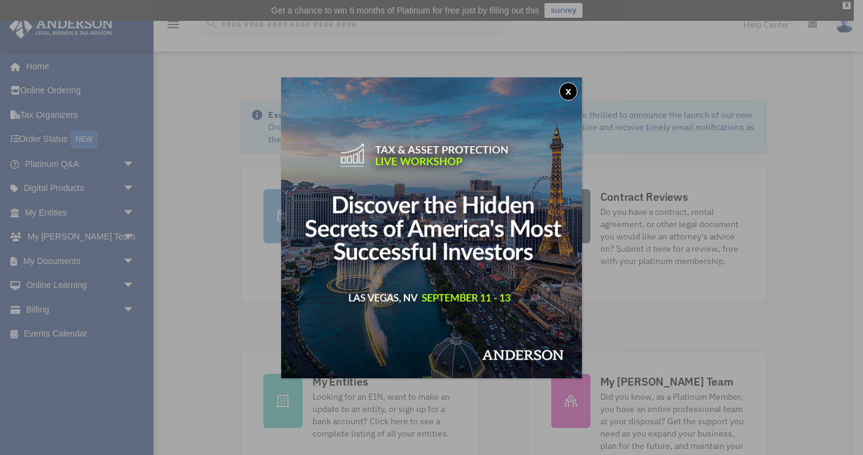
click at [569, 90] on button "x" at bounding box center [568, 91] width 18 height 18
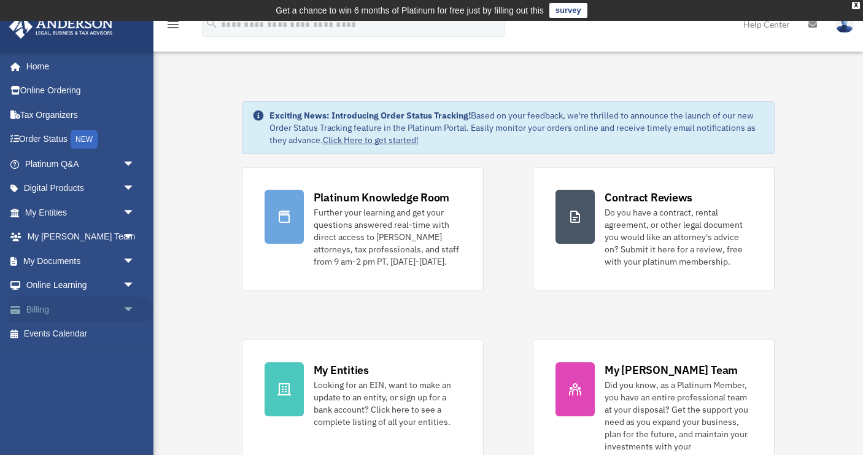
click at [128, 302] on span "arrow_drop_down" at bounding box center [135, 309] width 25 height 25
click at [84, 330] on link "$ Open Invoices" at bounding box center [85, 334] width 136 height 25
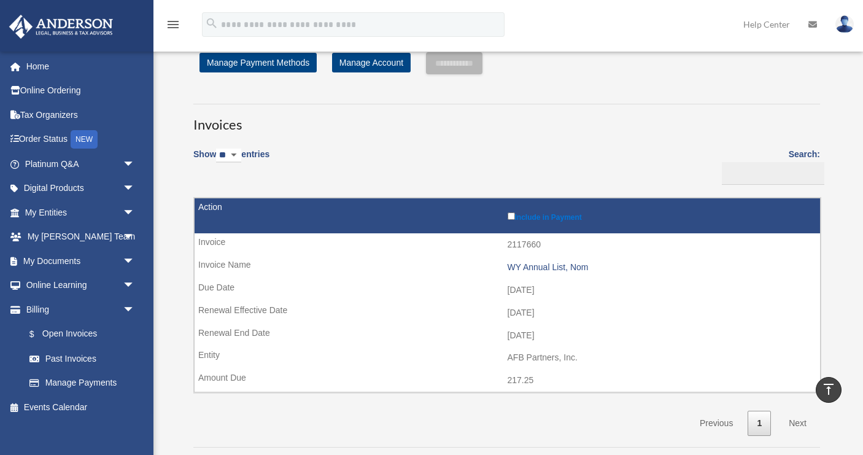
scroll to position [38, 0]
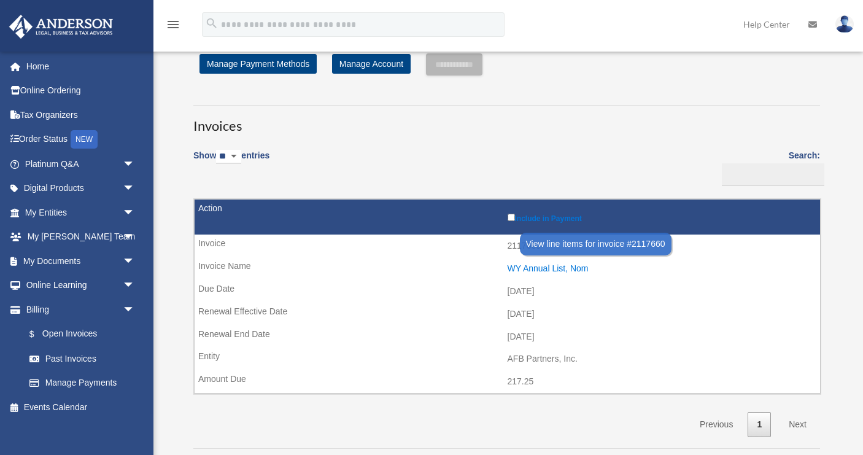
click at [530, 264] on div "WY Annual List, Nom" at bounding box center [660, 268] width 307 height 10
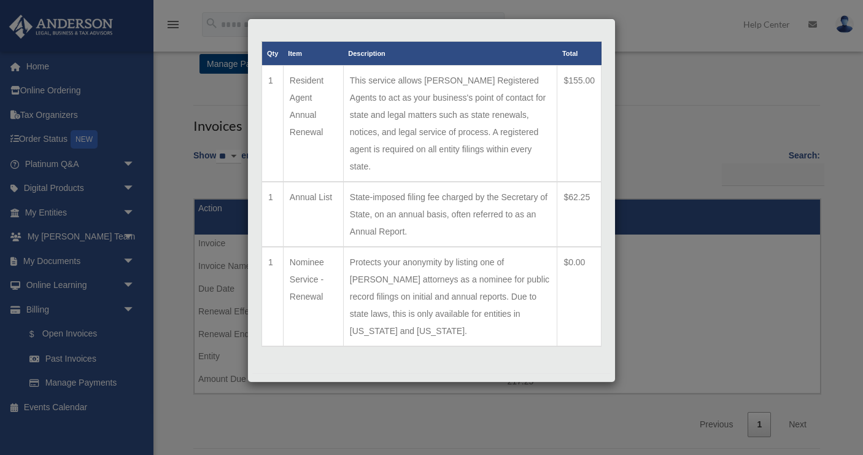
scroll to position [39, 0]
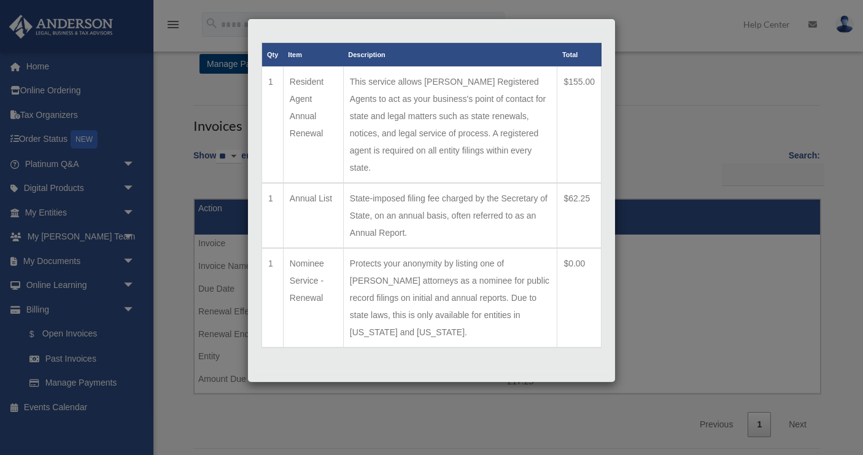
click at [528, 384] on button "Pay Invoice" at bounding box center [522, 391] width 67 height 14
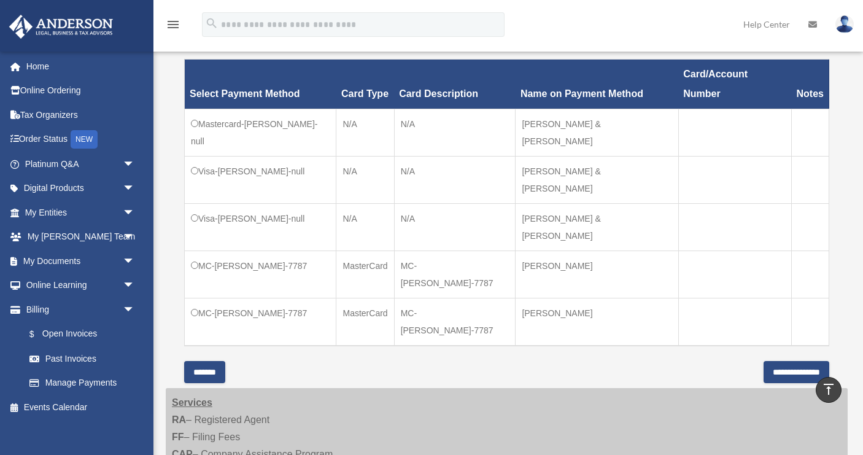
scroll to position [369, 0]
click at [763, 366] on input "**********" at bounding box center [796, 372] width 66 height 22
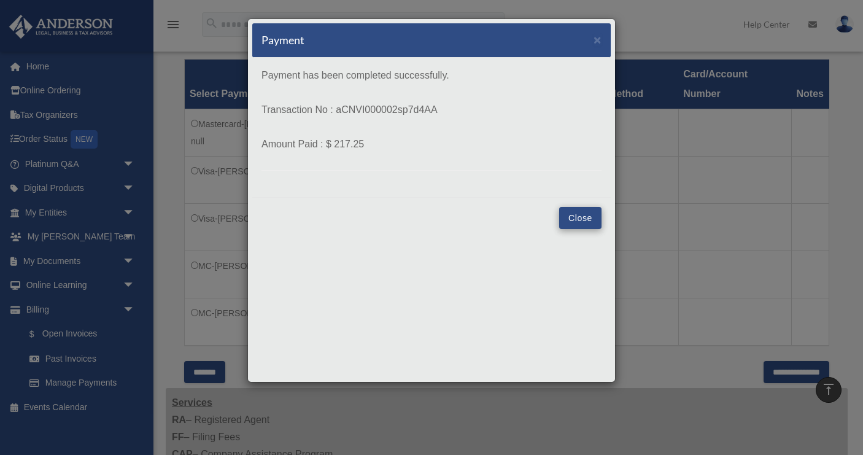
click at [581, 213] on button "Close" at bounding box center [580, 218] width 42 height 22
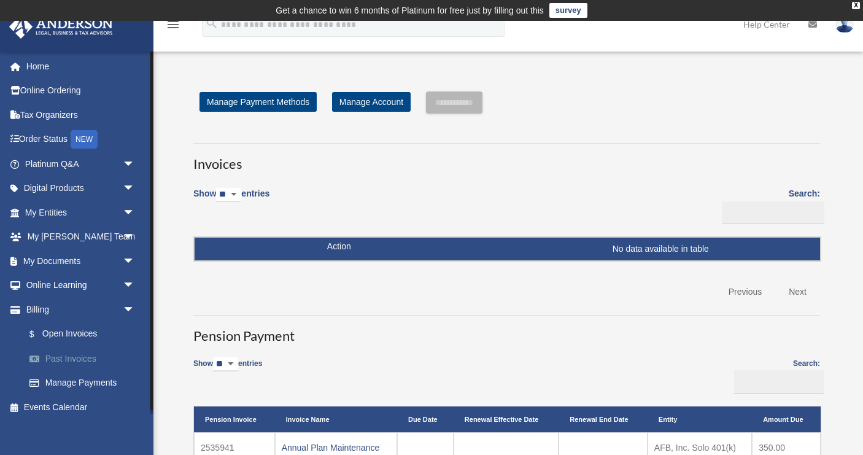
click at [76, 352] on link "Past Invoices" at bounding box center [85, 358] width 136 height 25
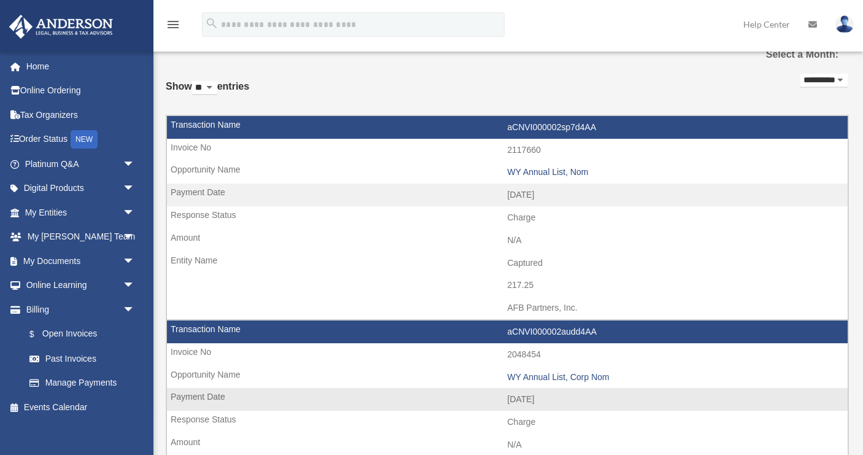
scroll to position [50, 0]
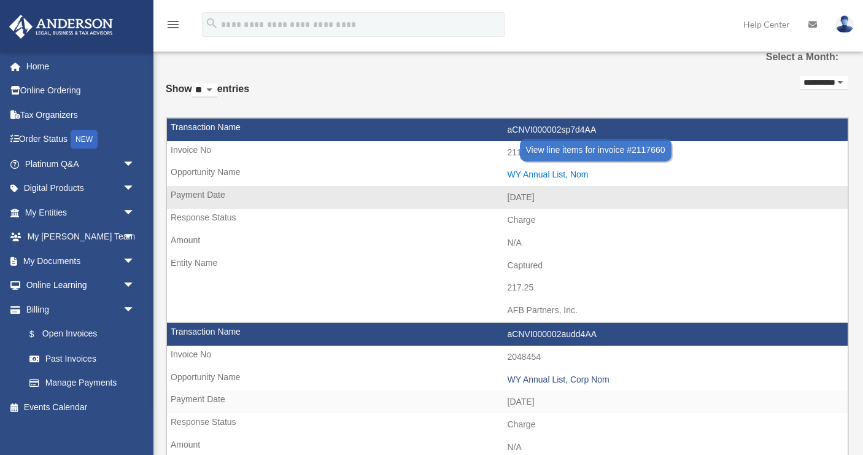
click at [544, 171] on div "WY Annual List, Nom" at bounding box center [674, 174] width 334 height 10
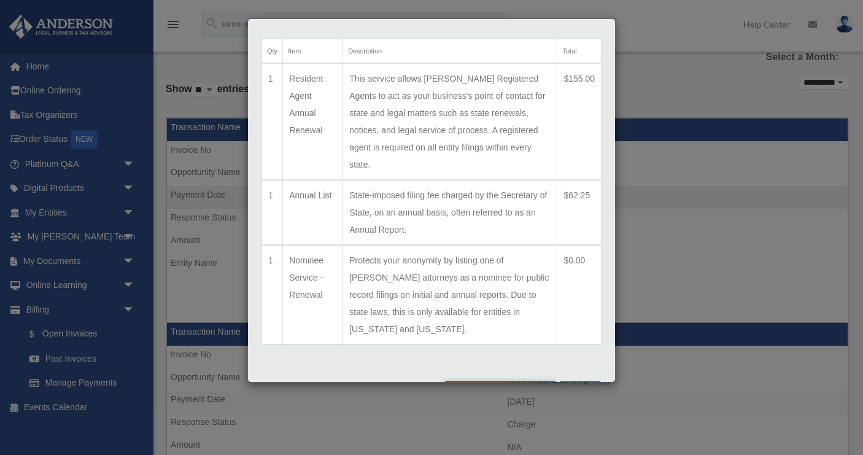
scroll to position [42, 0]
click at [487, 382] on button "Print Detailed Receipts" at bounding box center [500, 392] width 112 height 21
click at [579, 372] on div "Print Detailed Receipts Close" at bounding box center [431, 392] width 358 height 40
click at [579, 382] on button "Close" at bounding box center [580, 389] width 42 height 14
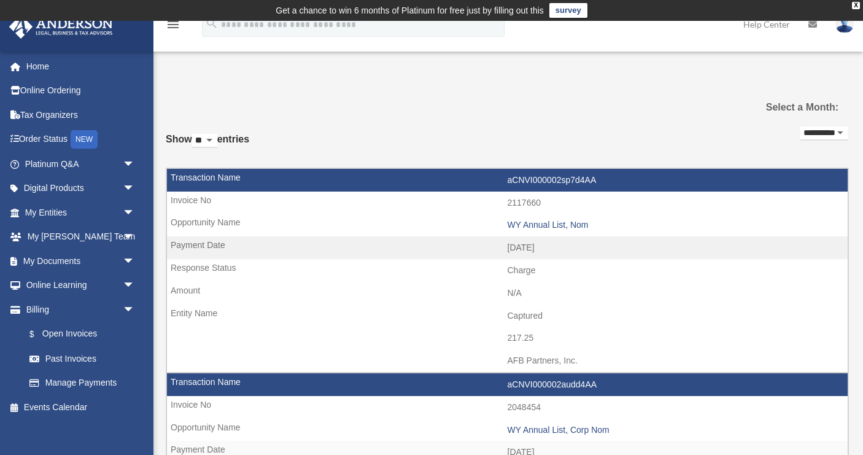
scroll to position [0, 0]
click at [843, 27] on img at bounding box center [844, 24] width 18 height 18
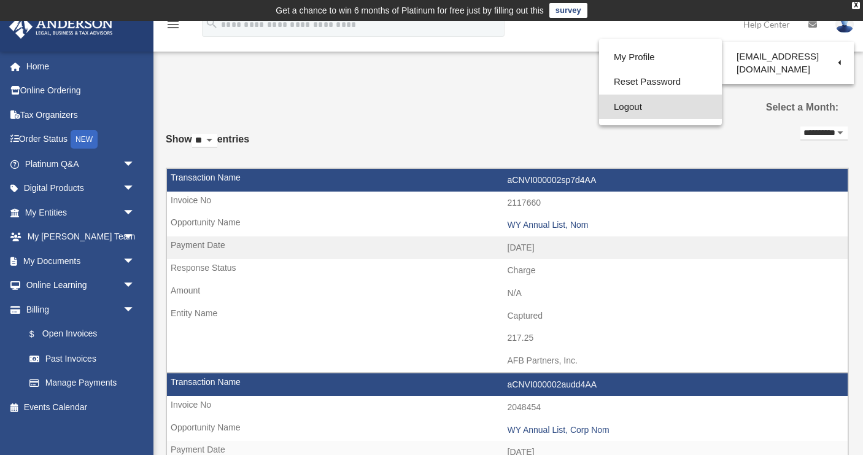
click at [631, 102] on link "Logout" at bounding box center [660, 106] width 123 height 25
